Goal: Information Seeking & Learning: Get advice/opinions

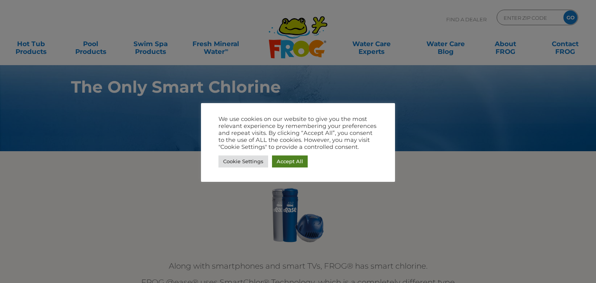
click at [287, 161] on link "Accept All" at bounding box center [290, 162] width 36 height 12
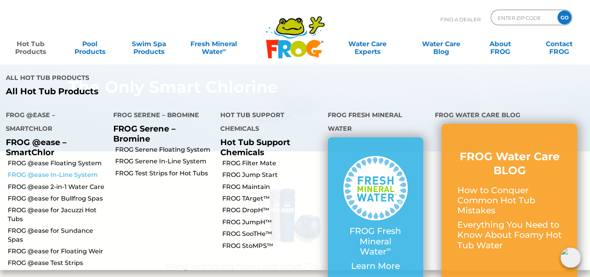
click at [59, 171] on link "FROG @ease In-Line System" at bounding box center [58, 175] width 100 height 9
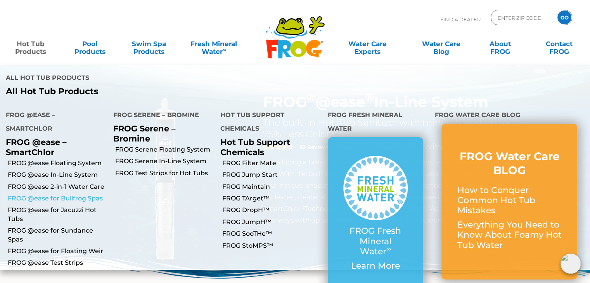
click at [57, 194] on link "FROG @ease for Bullfrog Spas" at bounding box center [58, 198] width 100 height 9
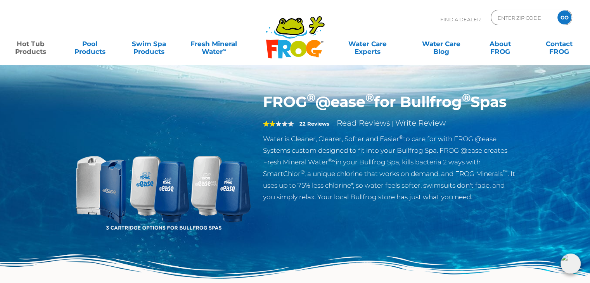
drag, startPoint x: 306, startPoint y: 120, endPoint x: 254, endPoint y: 111, distance: 52.8
click at [254, 111] on div "FROG ® @ease ® for Bullfrog ® Spas 2 22 Reviews Read Reviews | Write Review Wat…" at bounding box center [295, 196] width 454 height 207
copy div "FROG ® @ease ® for Bullfrog ® Spas"
click at [365, 128] on link "Read Reviews" at bounding box center [364, 122] width 54 height 9
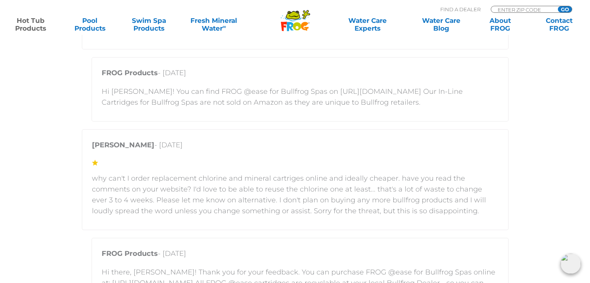
scroll to position [1550, 0]
click at [269, 188] on p "why can't I order replacement chlorine and mineral cartriges online and ideally…" at bounding box center [295, 193] width 407 height 43
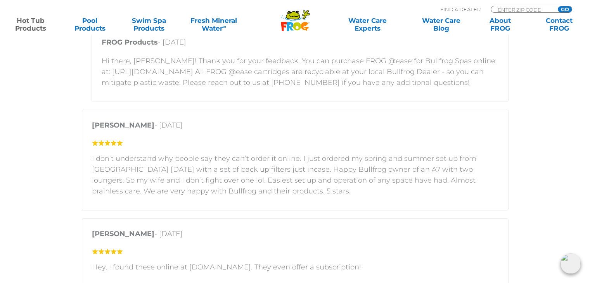
scroll to position [1761, 0]
click at [226, 162] on p "I don’t understand why people say they can’t order it online. I just ordered my…" at bounding box center [295, 174] width 407 height 43
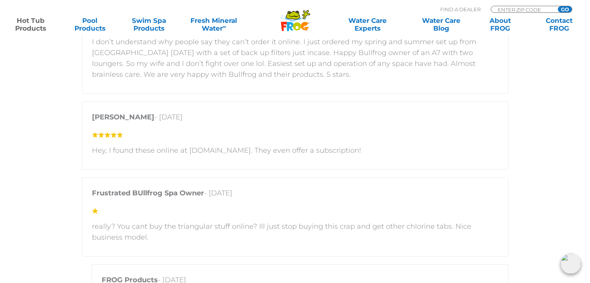
scroll to position [1878, 0]
drag, startPoint x: 233, startPoint y: 148, endPoint x: 188, endPoint y: 148, distance: 44.6
click at [188, 148] on p "Hey, I found these online at cleartub.com. They even offer a subscription!" at bounding box center [295, 149] width 407 height 11
copy p "cleartub.com"
click at [263, 223] on p "really? You cant buy the triangular stuff online? Ill just stop buying this cra…" at bounding box center [295, 232] width 407 height 22
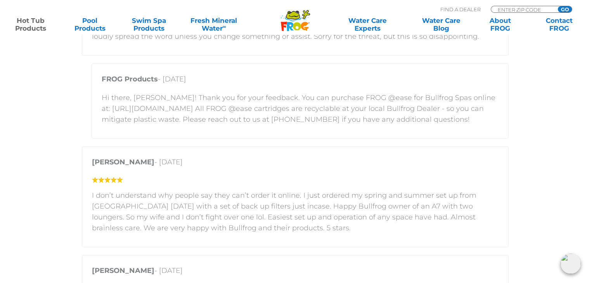
scroll to position [1689, 0]
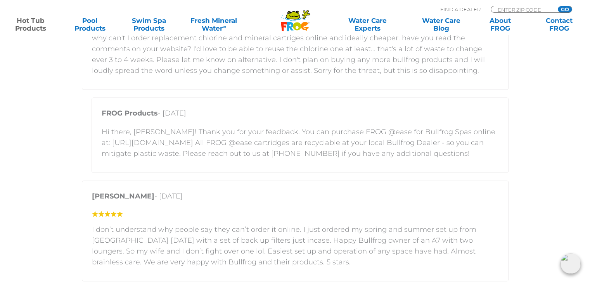
click at [263, 163] on div "FROG Products - March 19, 2025 Hi there, Chris! Thank you for your feedback. Yo…" at bounding box center [300, 135] width 417 height 75
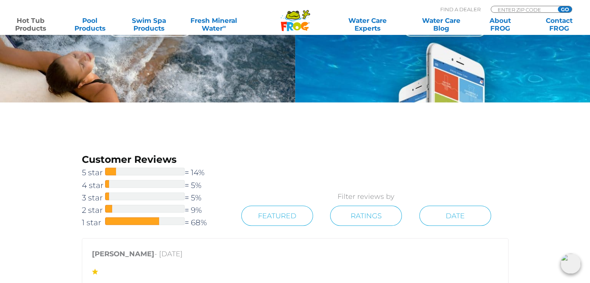
scroll to position [1295, 0]
